Goal: Information Seeking & Learning: Check status

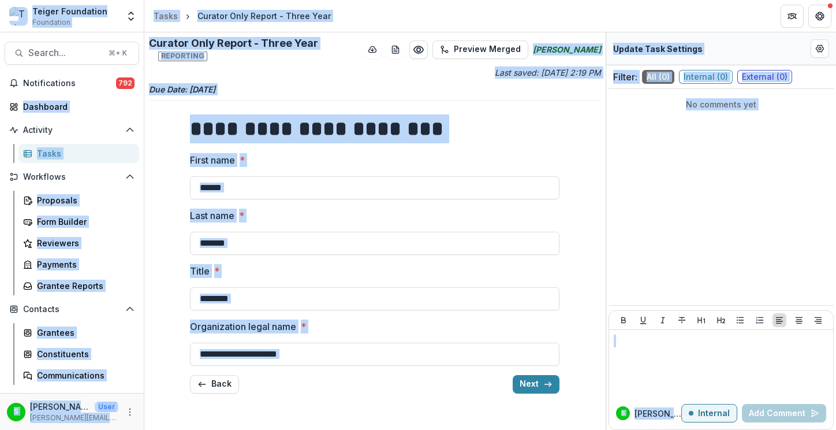
click at [413, 121] on strong "**********" at bounding box center [316, 128] width 253 height 21
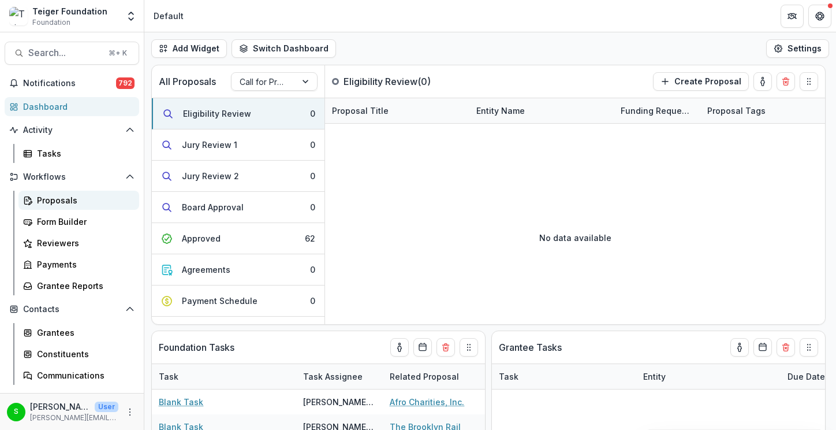
click at [48, 195] on div "Proposals" at bounding box center [83, 200] width 93 height 12
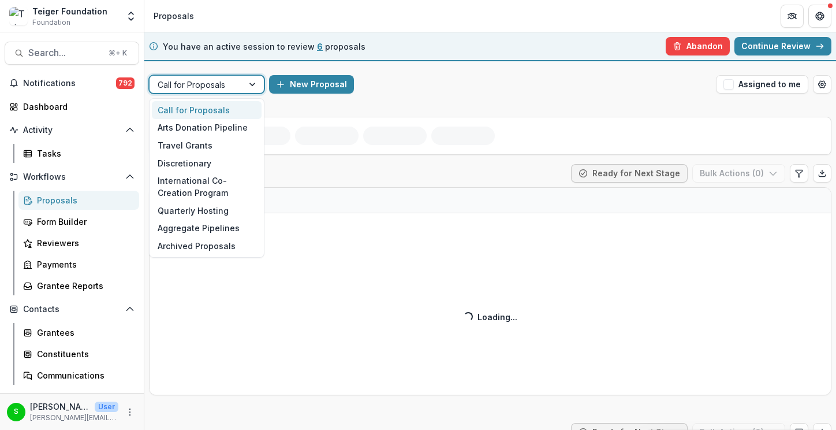
click at [201, 87] on div at bounding box center [196, 84] width 77 height 14
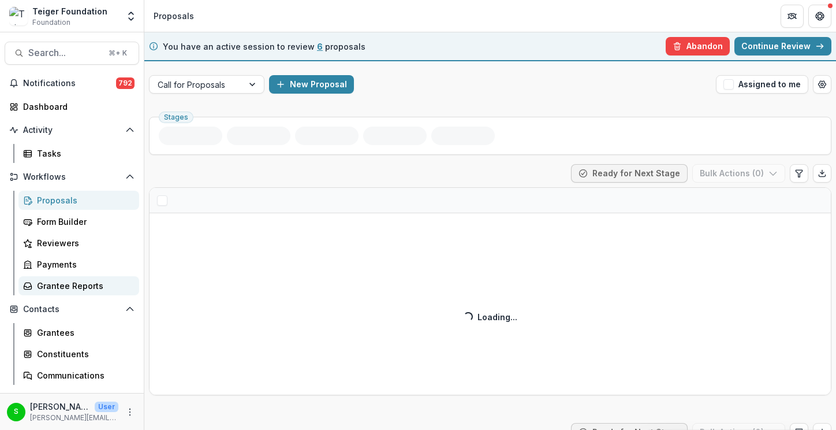
click at [52, 285] on div "Grantee Reports" at bounding box center [83, 285] width 93 height 12
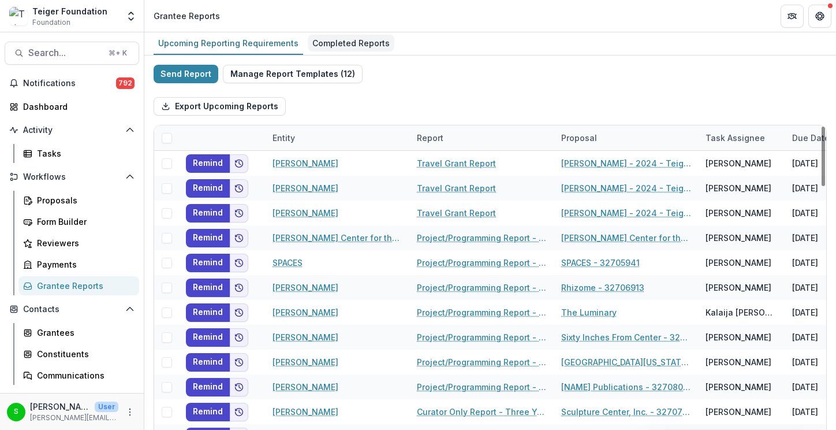
click at [334, 40] on div "Completed Reports" at bounding box center [351, 43] width 87 height 17
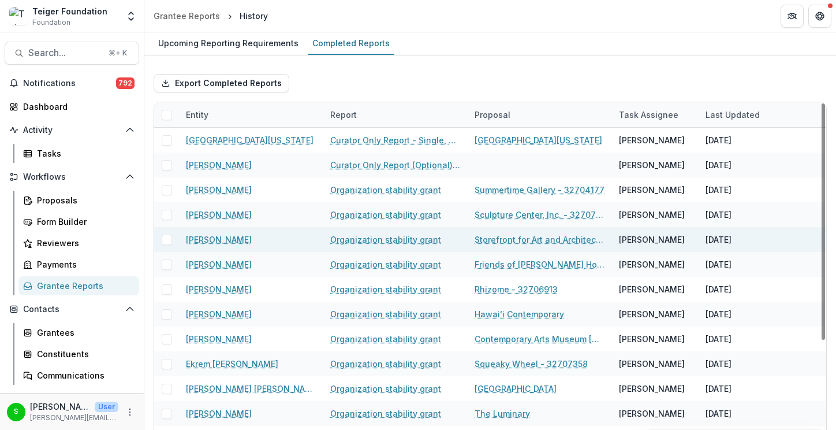
click at [417, 241] on link "Organization stability grant" at bounding box center [385, 239] width 111 height 12
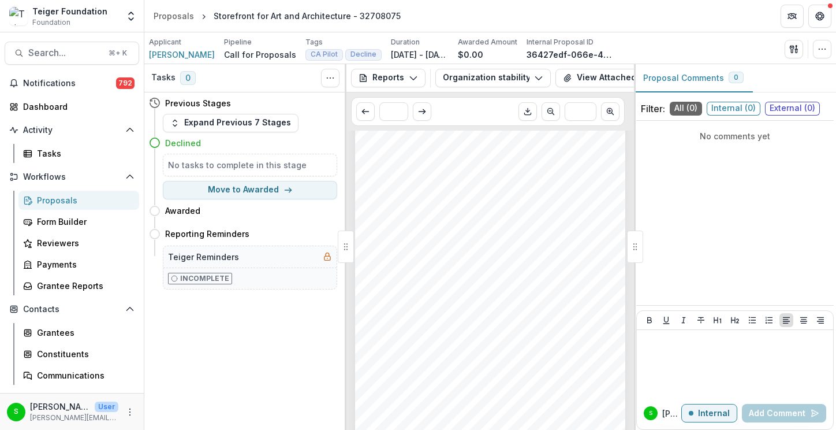
scroll to position [428, 0]
click at [651, 164] on div "No comments yet" at bounding box center [734, 212] width 197 height 175
click at [365, 115] on icon "Scroll to previous page" at bounding box center [365, 111] width 9 height 9
click at [374, 84] on button "Reports" at bounding box center [388, 78] width 74 height 18
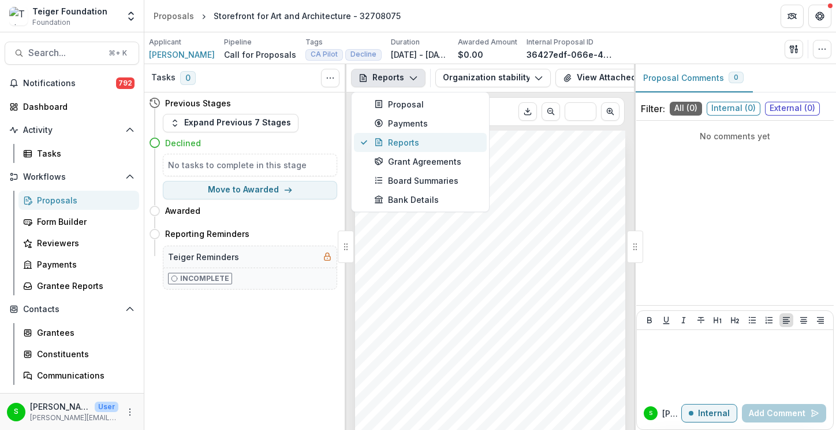
click at [377, 137] on icon "button" at bounding box center [378, 141] width 9 height 9
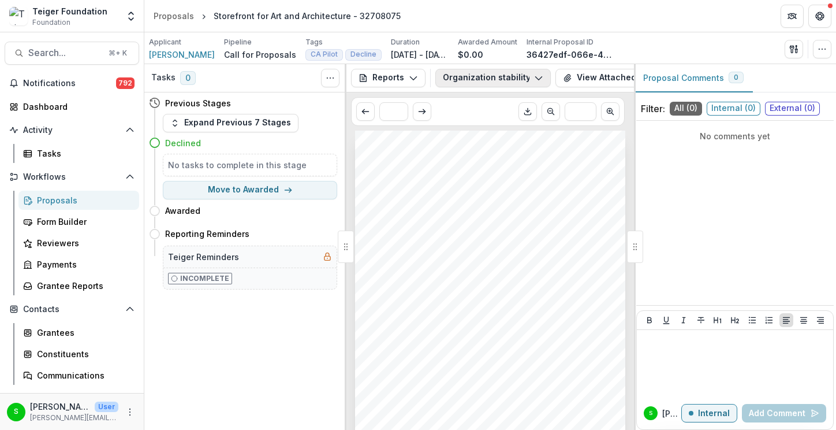
click at [518, 83] on button "Organization stability grant" at bounding box center [492, 78] width 115 height 18
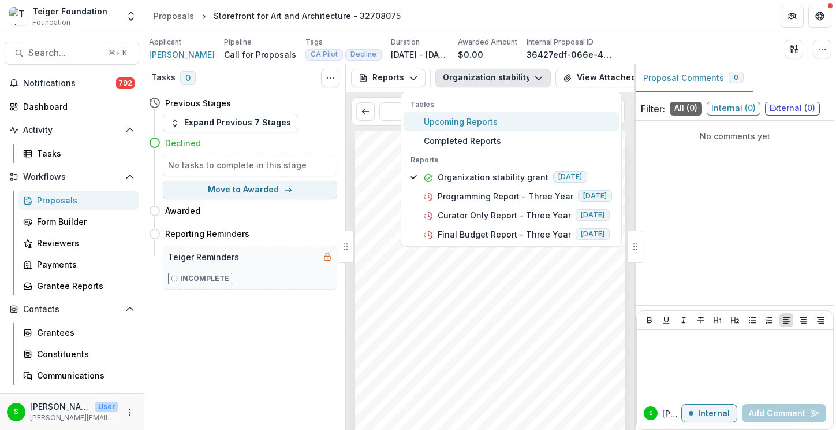
click at [496, 122] on span "Upcoming Reports" at bounding box center [518, 121] width 188 height 12
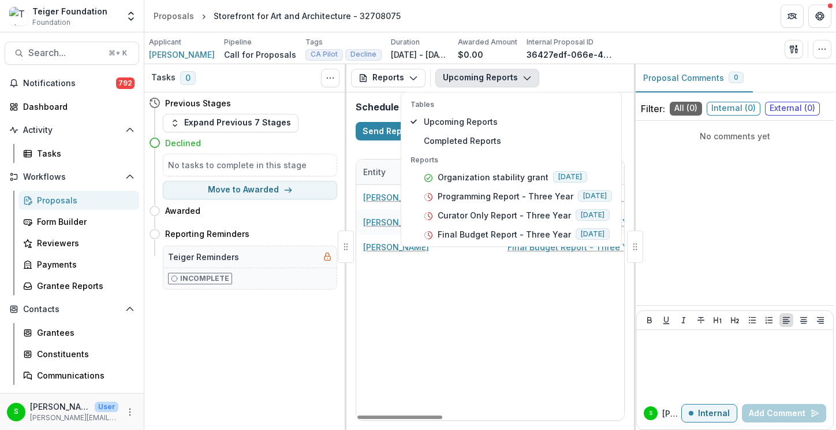
click at [427, 349] on div "Jose Manuel Esparza Programming Report - Three Year Storefront for Art and Arch…" at bounding box center [774, 302] width 837 height 235
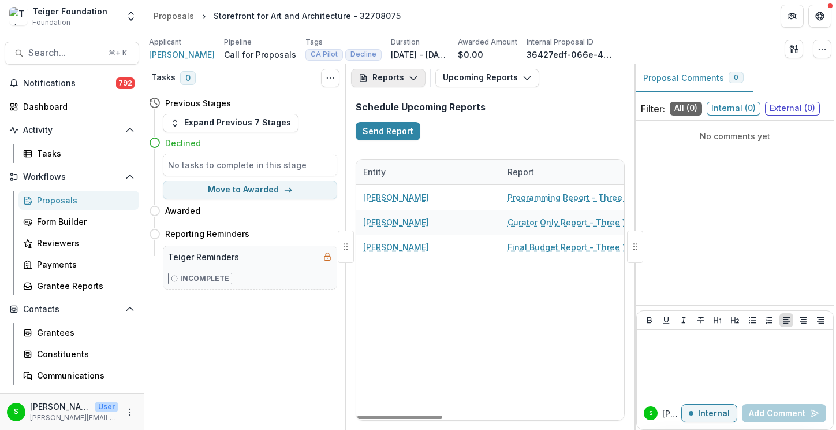
click at [386, 74] on button "Reports" at bounding box center [388, 78] width 74 height 18
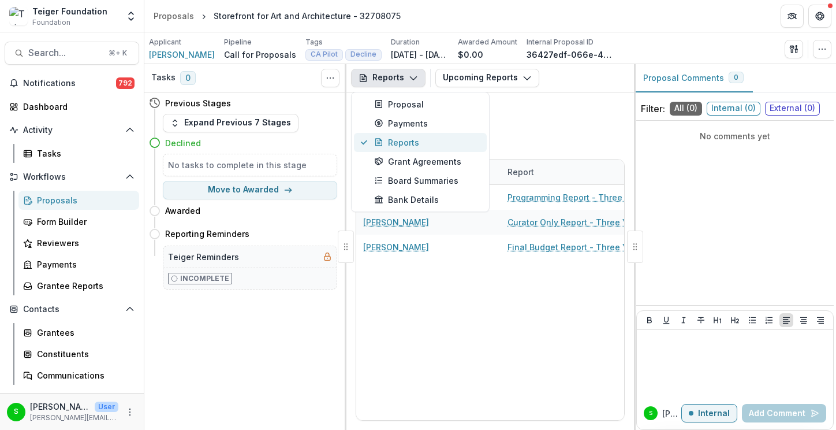
click at [390, 145] on div "Reports" at bounding box center [427, 142] width 106 height 12
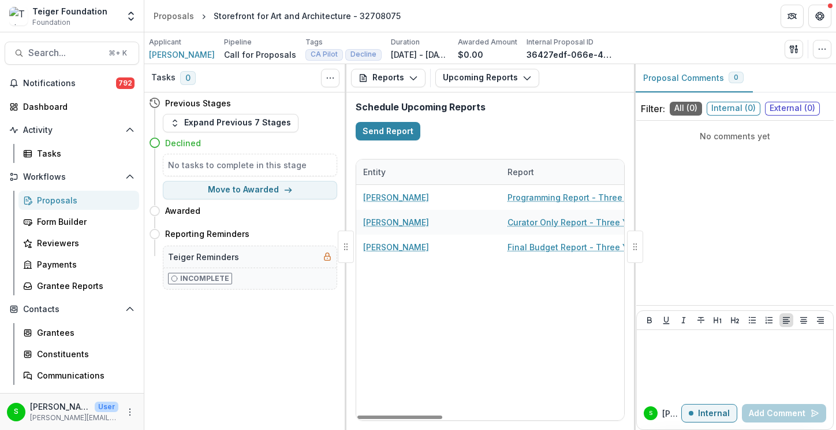
click at [305, 343] on div "Tasks 0 Show Cancelled Tasks Previous Stages Expand Previous 7 Stages Declined …" at bounding box center [245, 246] width 202 height 365
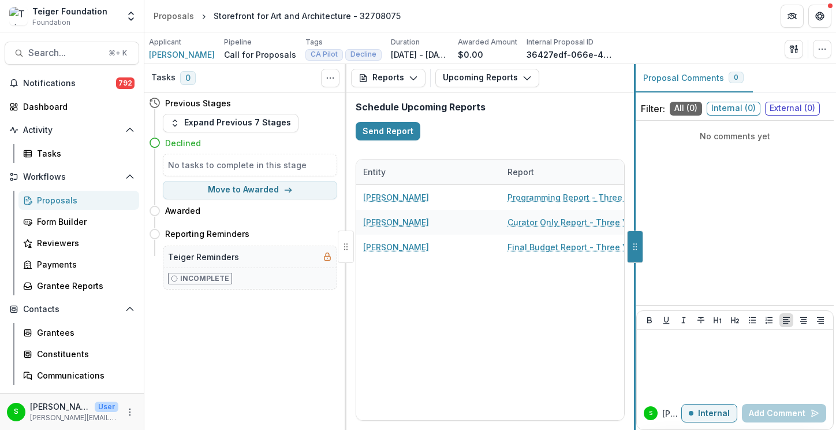
drag, startPoint x: 637, startPoint y: 241, endPoint x: 835, endPoint y: 249, distance: 198.2
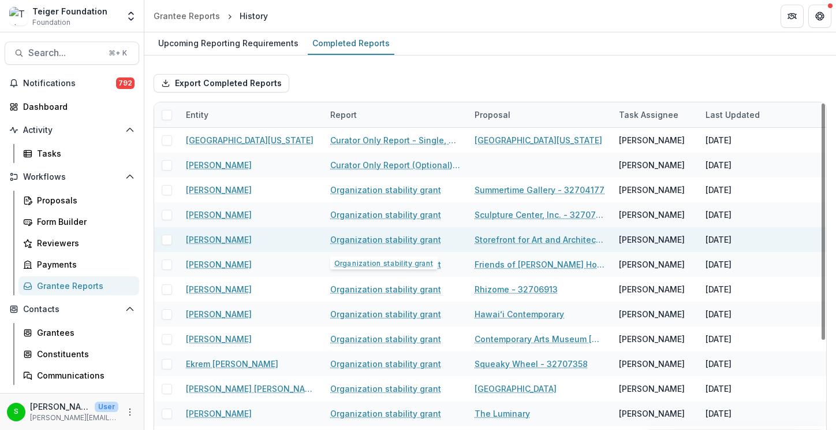
click at [414, 234] on link "Organization stability grant" at bounding box center [385, 239] width 111 height 12
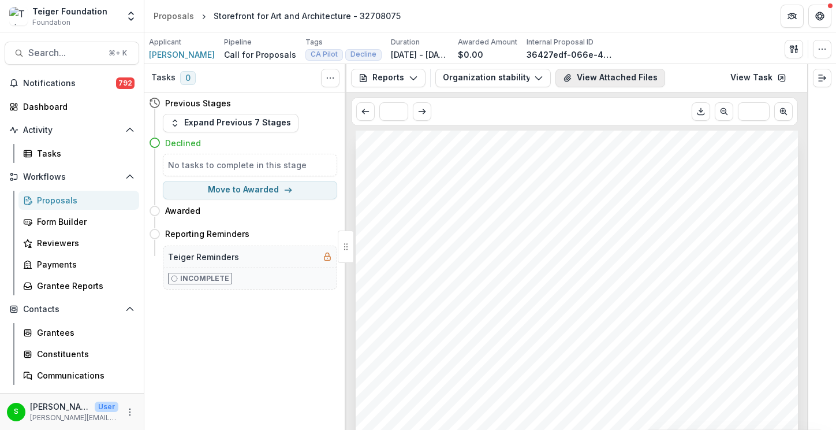
click at [600, 81] on button "View Attached Files" at bounding box center [610, 78] width 110 height 18
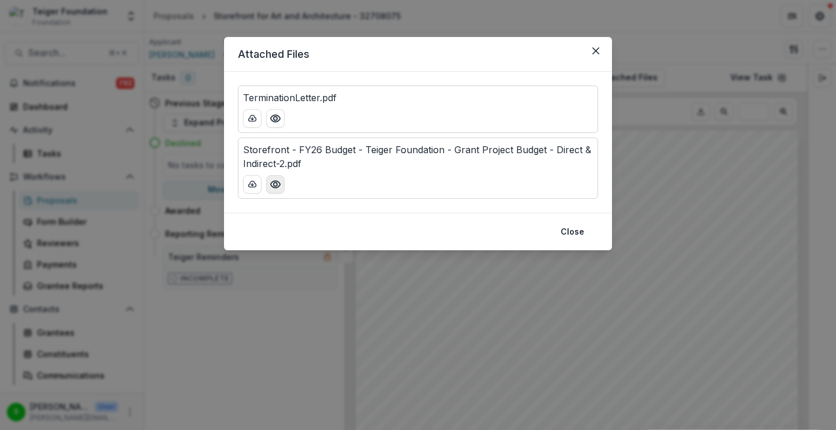
click at [271, 184] on icon "Preview Storefront - FY26 Budget - Teiger Foundation - Grant Project Budget - D…" at bounding box center [276, 184] width 12 height 12
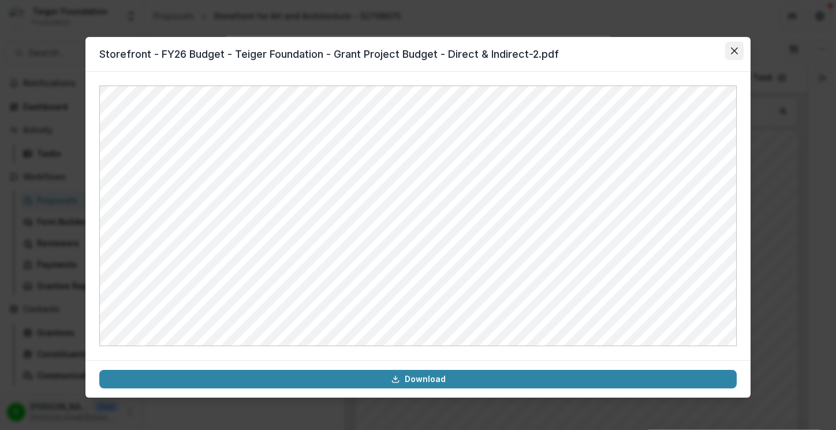
click at [736, 51] on icon "Close" at bounding box center [734, 50] width 7 height 7
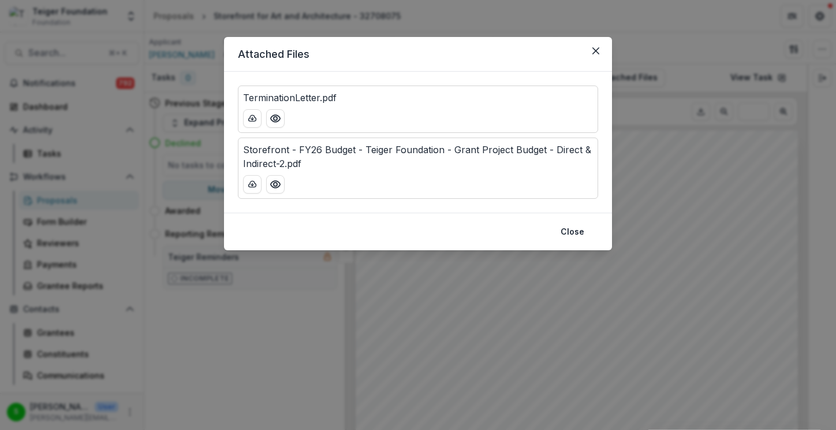
click at [640, 240] on div "Attached Files TerminationLetter.pdf Storefront - FY26 Budget - Teiger Foundati…" at bounding box center [418, 215] width 836 height 430
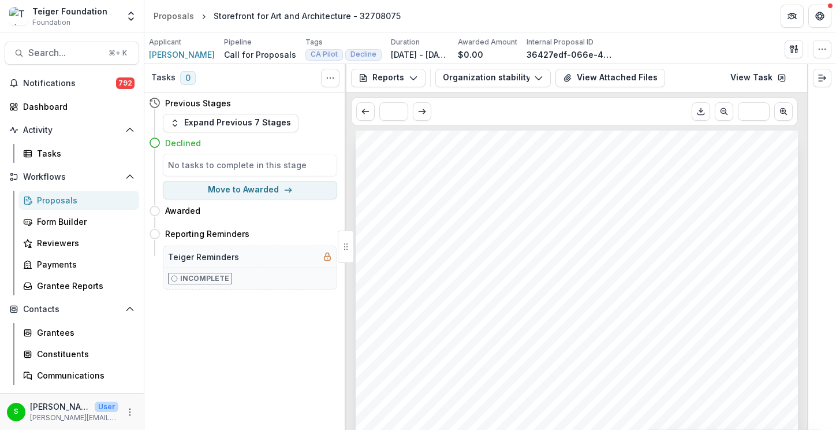
drag, startPoint x: 590, startPoint y: 192, endPoint x: 378, endPoint y: 186, distance: 212.5
drag, startPoint x: 401, startPoint y: 188, endPoint x: 578, endPoint y: 189, distance: 177.2
click at [578, 189] on span "Teiger Foundation Organization Stability Grant" at bounding box center [481, 190] width 198 height 9
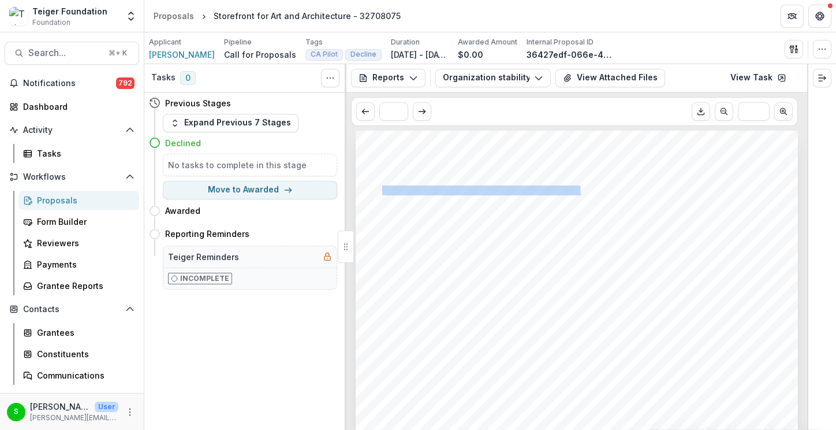
copy span "Teiger Foundation Organization Stability Grant"
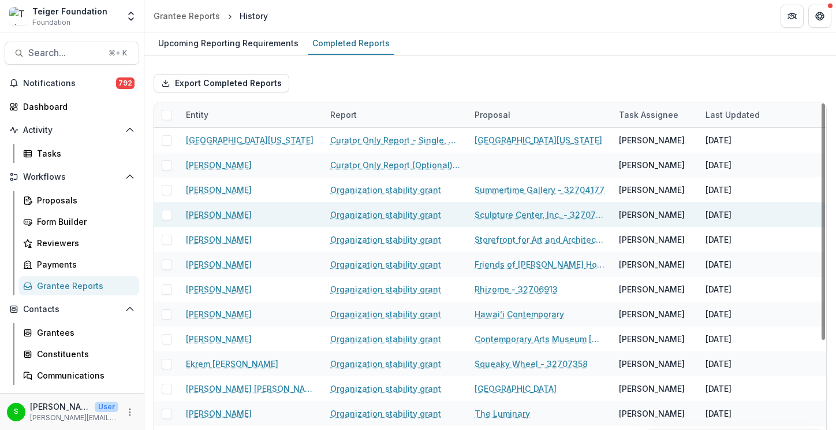
click at [404, 212] on link "Organization stability grant" at bounding box center [385, 214] width 111 height 12
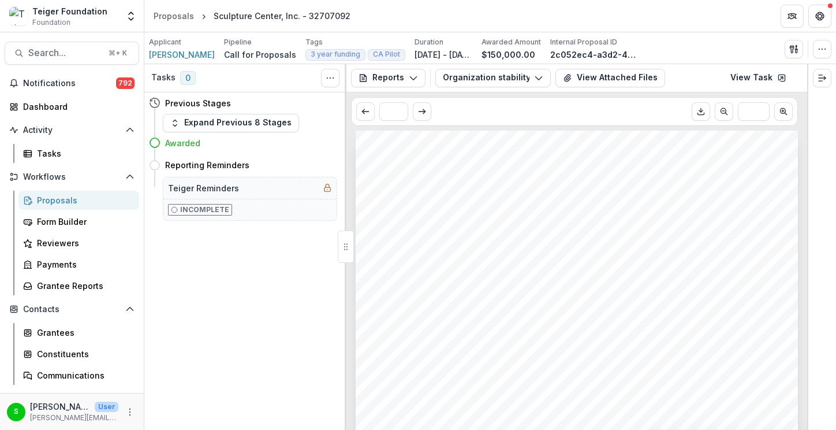
scroll to position [236, 0]
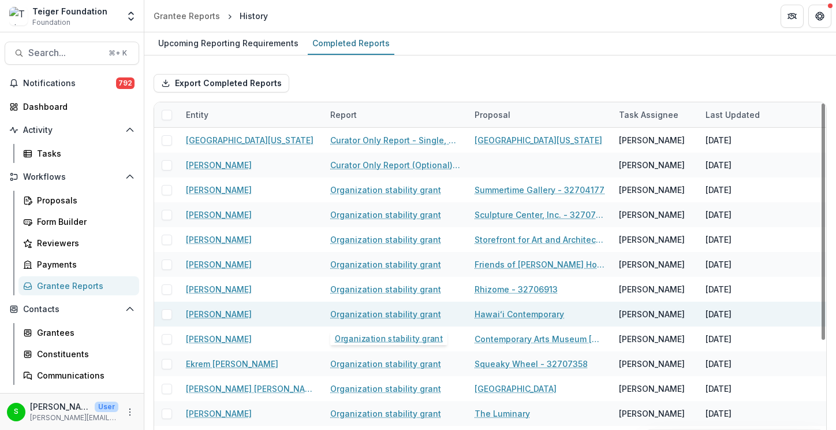
scroll to position [25, 0]
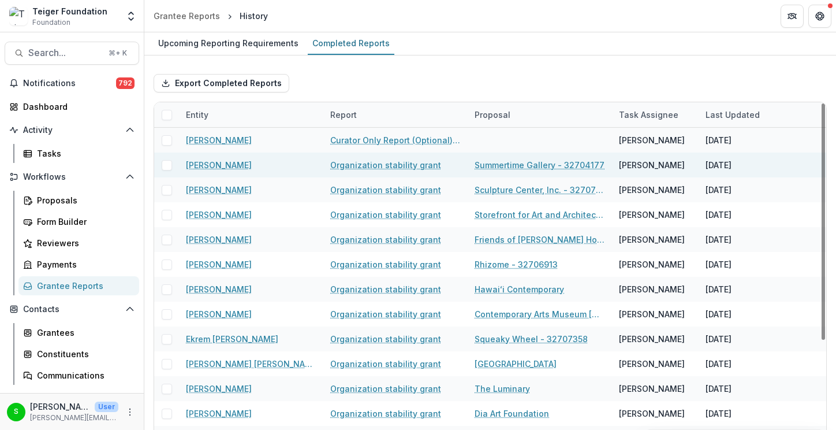
click at [402, 165] on link "Organization stability grant" at bounding box center [385, 165] width 111 height 12
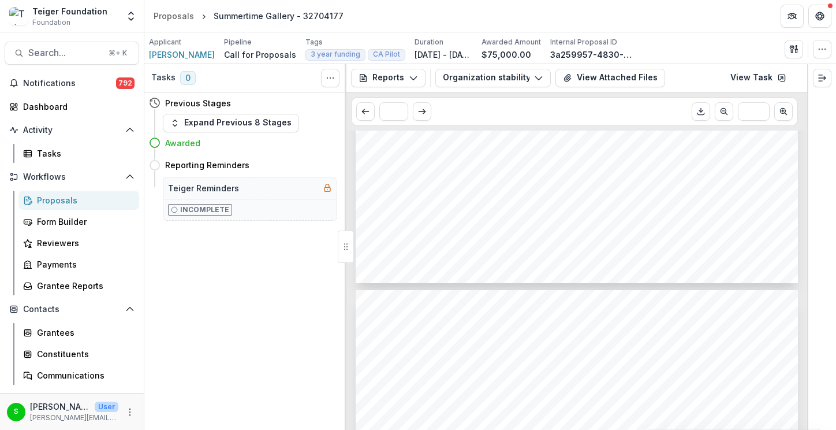
scroll to position [439, 0]
